Goal: Find specific page/section: Find specific page/section

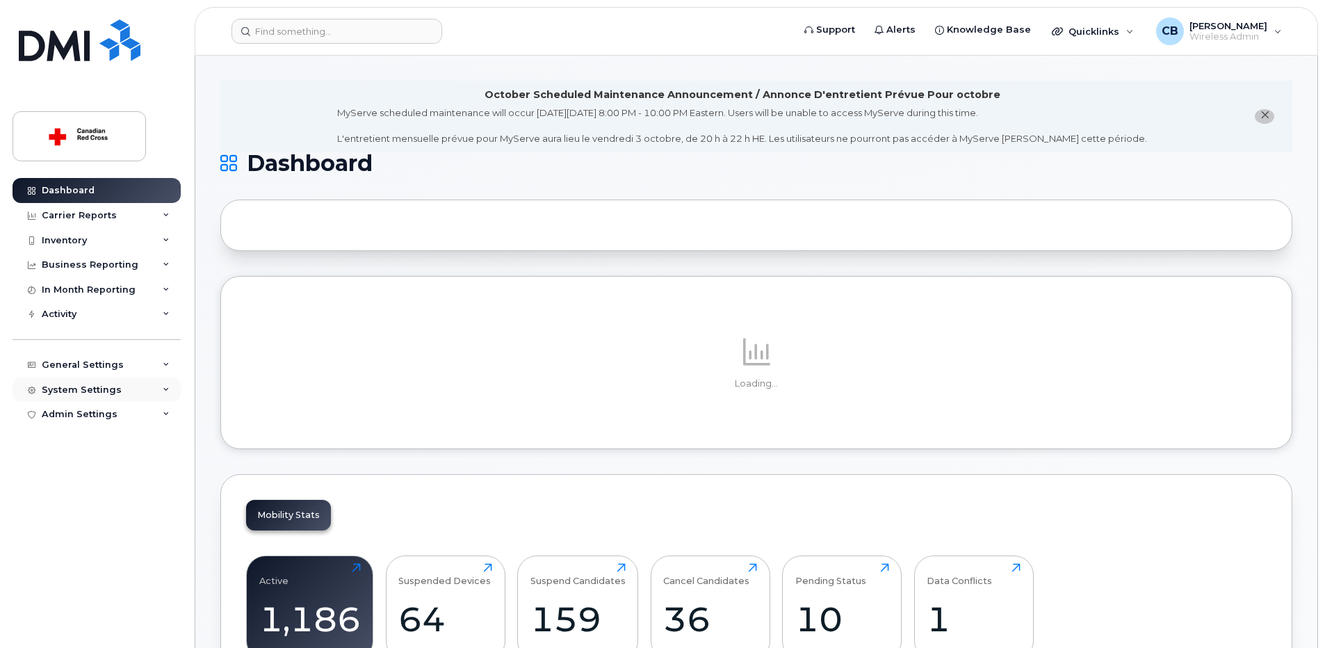
click at [95, 386] on div "System Settings" at bounding box center [82, 389] width 80 height 11
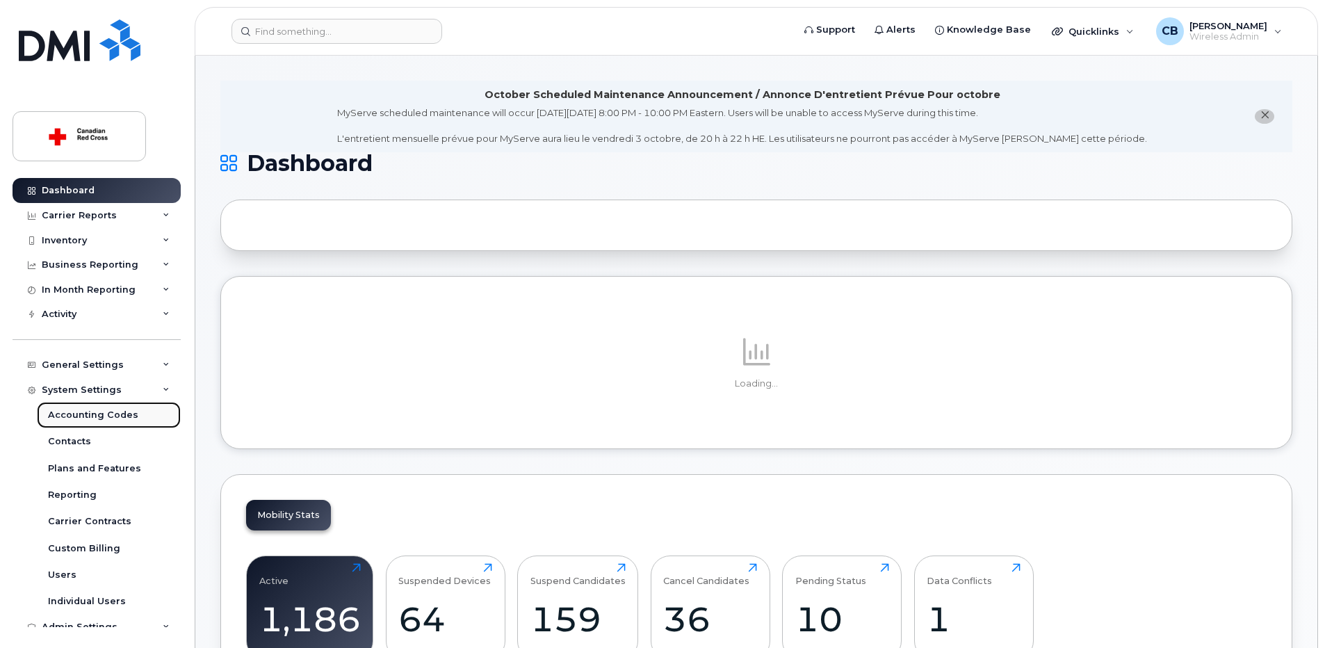
click at [94, 417] on div "Accounting Codes" at bounding box center [93, 415] width 90 height 13
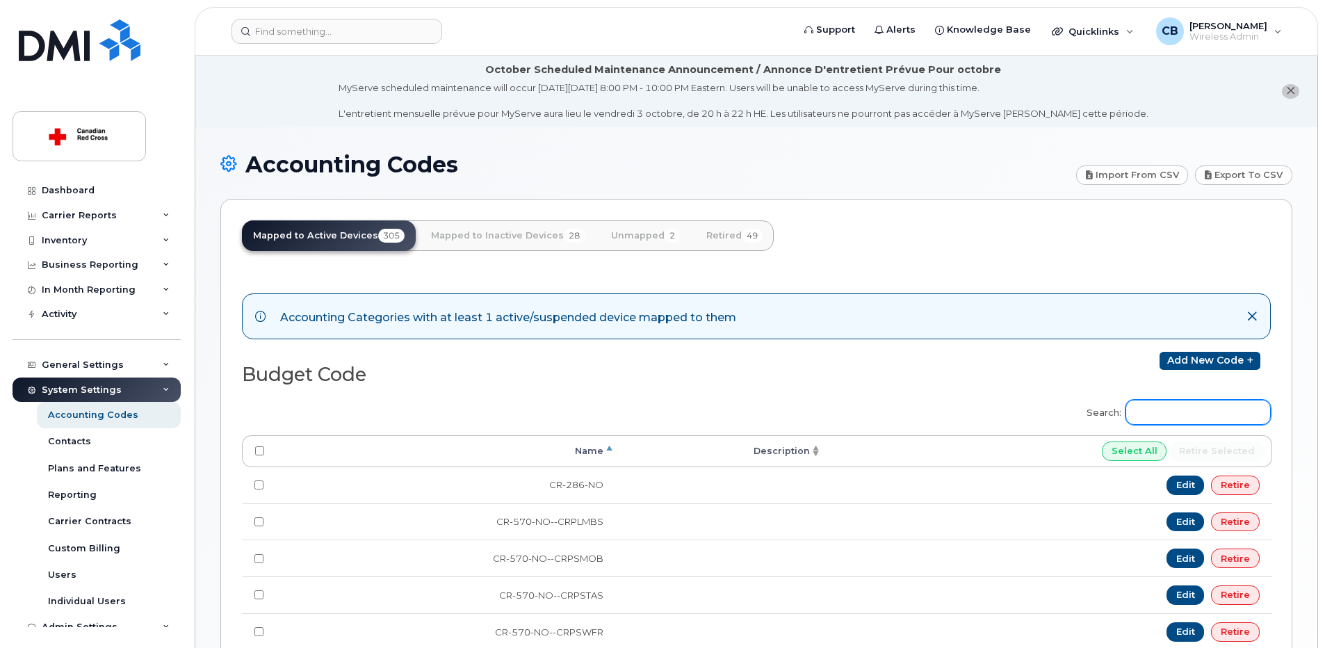
click at [1205, 414] on input "Search:" at bounding box center [1197, 412] width 145 height 25
paste input "SU-860-NO"
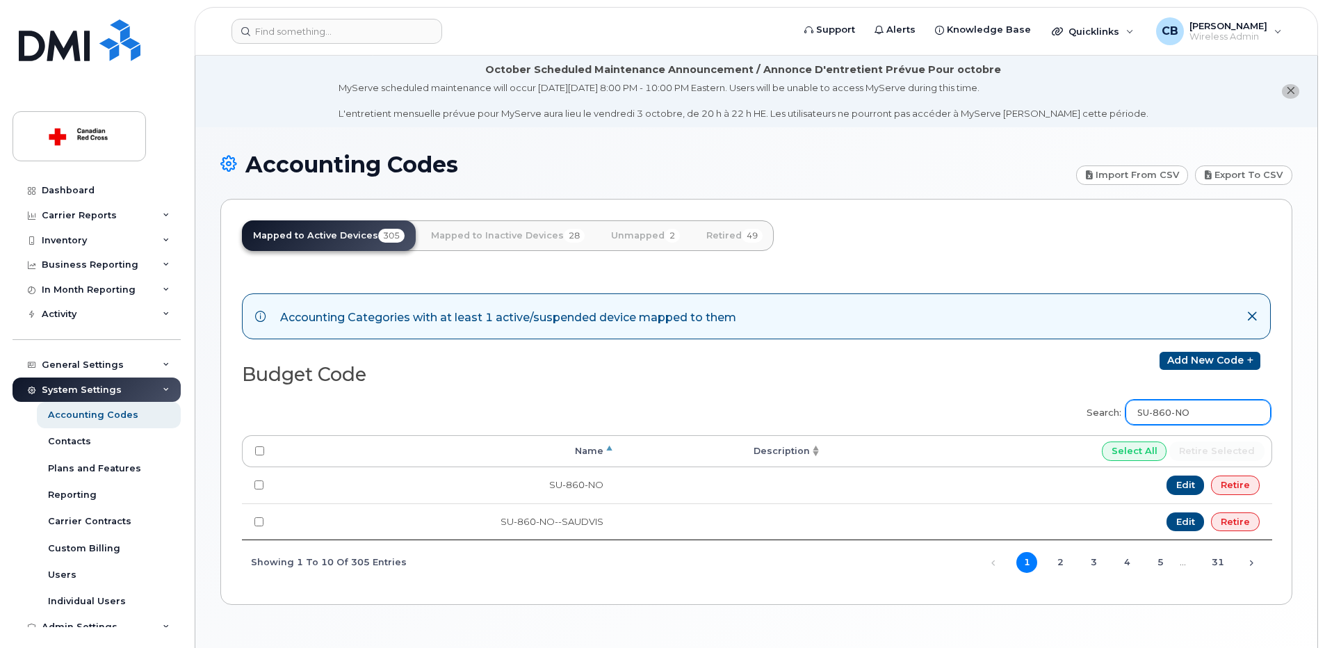
drag, startPoint x: 1224, startPoint y: 409, endPoint x: 1133, endPoint y: 415, distance: 91.2
click at [1133, 415] on label "Search: SU-860-NO" at bounding box center [1173, 410] width 193 height 39
paste input "85"
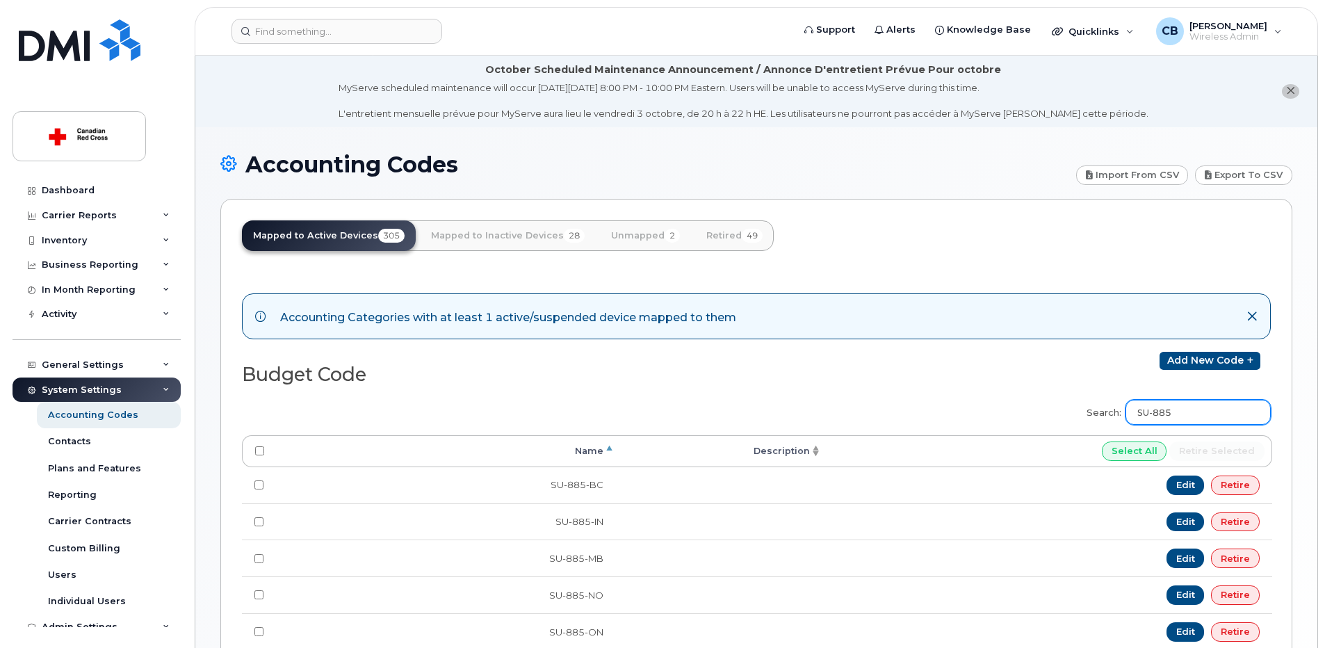
click at [1191, 416] on input "SU-885" at bounding box center [1197, 412] width 145 height 25
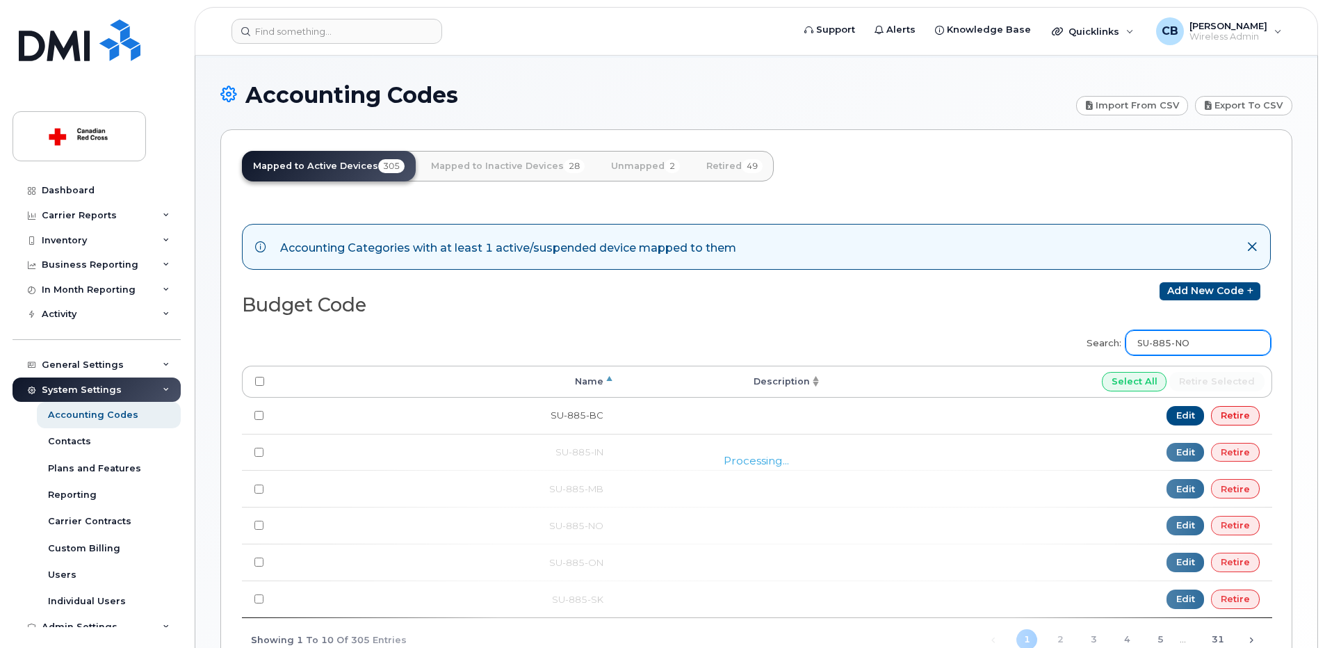
type input "SU-885-NO"
